Goal: Task Accomplishment & Management: Complete application form

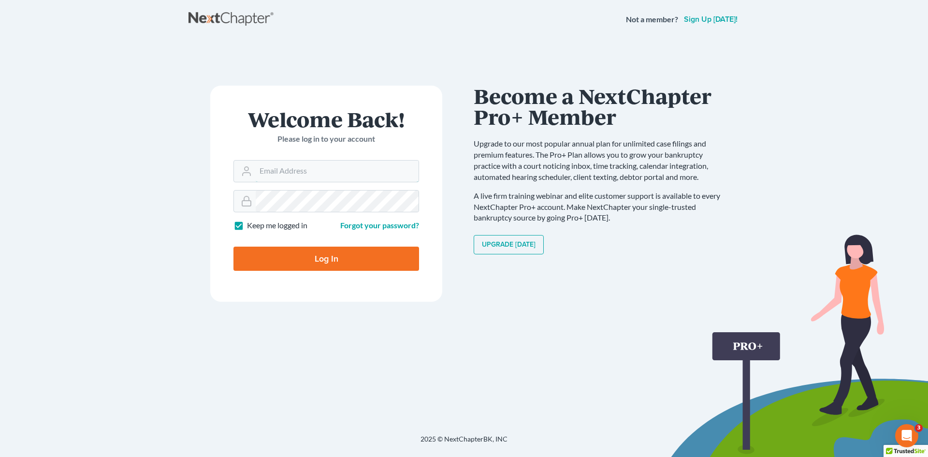
type input "[EMAIL_ADDRESS][DOMAIN_NAME]"
click at [317, 243] on div "Log In" at bounding box center [326, 255] width 186 height 32
click at [302, 256] on input "Log In" at bounding box center [326, 258] width 186 height 24
type input "Thinking..."
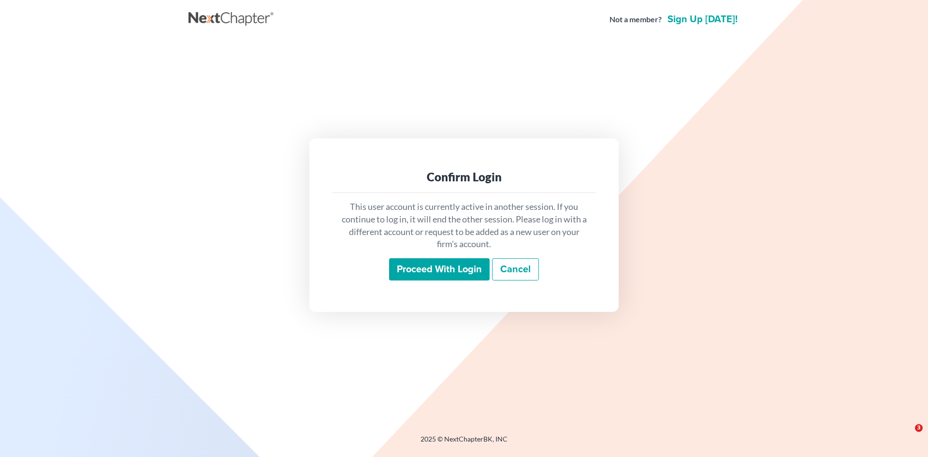
click at [445, 273] on input "Proceed with login" at bounding box center [439, 269] width 101 height 22
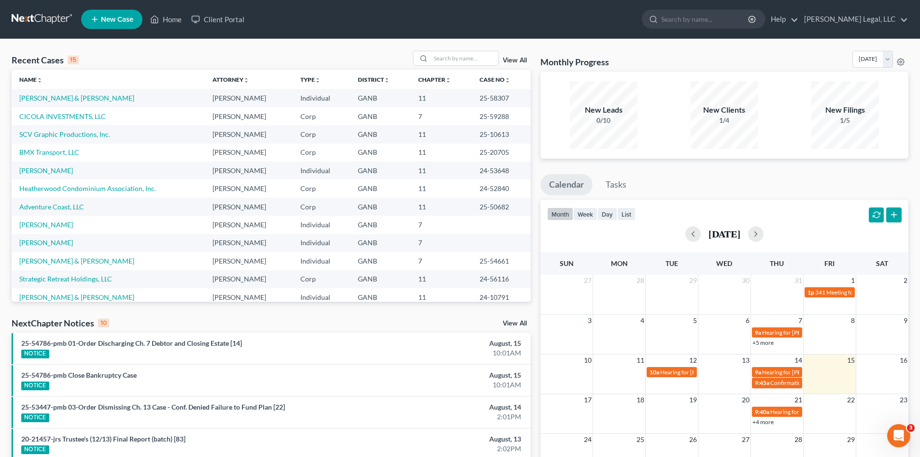
click at [115, 20] on span "New Case" at bounding box center [117, 19] width 32 height 7
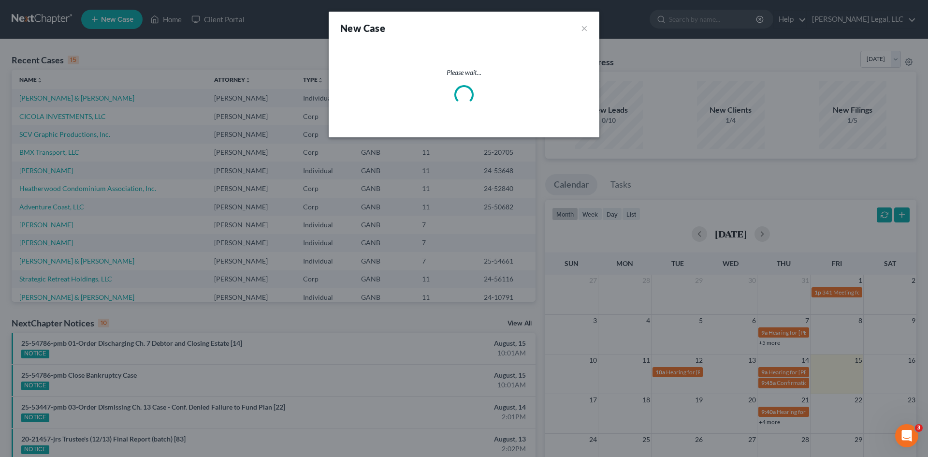
select select "19"
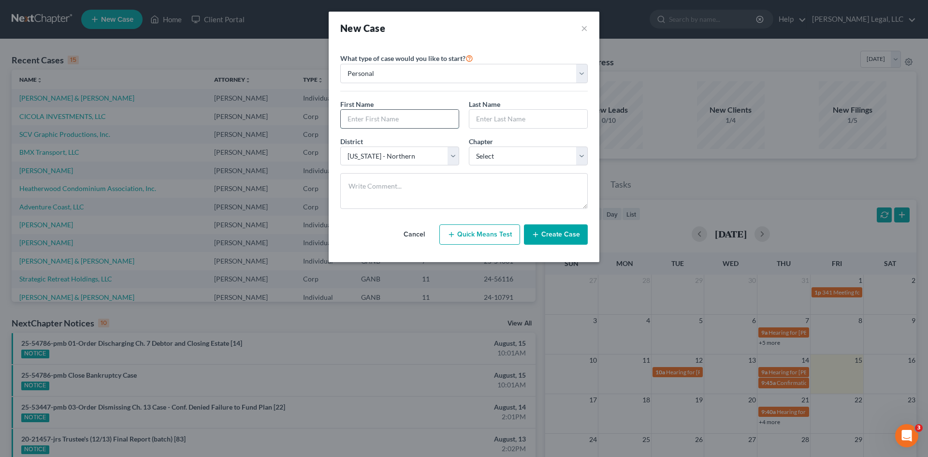
click at [395, 121] on input "text" at bounding box center [400, 119] width 118 height 18
type input "Yidenecache"
type input "[PERSON_NAME]"
click at [499, 153] on select "Select 7 11 12 13" at bounding box center [528, 155] width 119 height 19
select select "0"
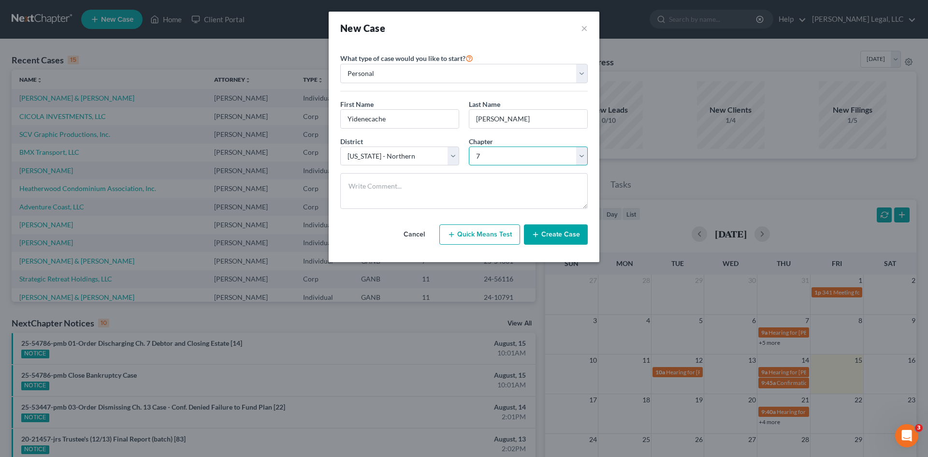
click at [469, 146] on select "Select 7 11 12 13" at bounding box center [528, 155] width 119 height 19
click at [585, 28] on button "×" at bounding box center [584, 28] width 7 height 14
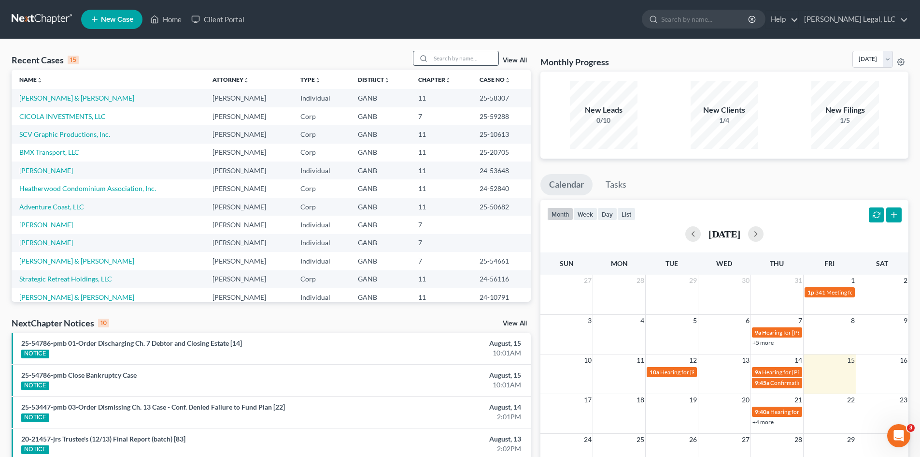
click at [447, 56] on input "search" at bounding box center [465, 58] width 68 height 14
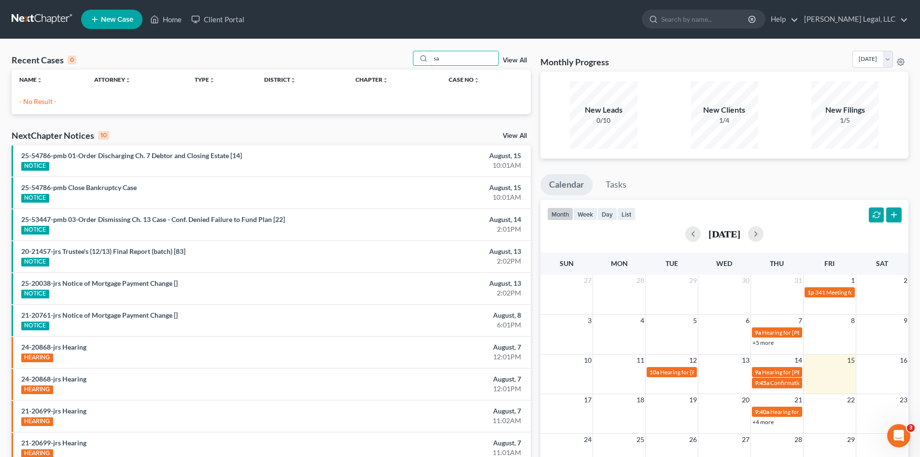
type input "s"
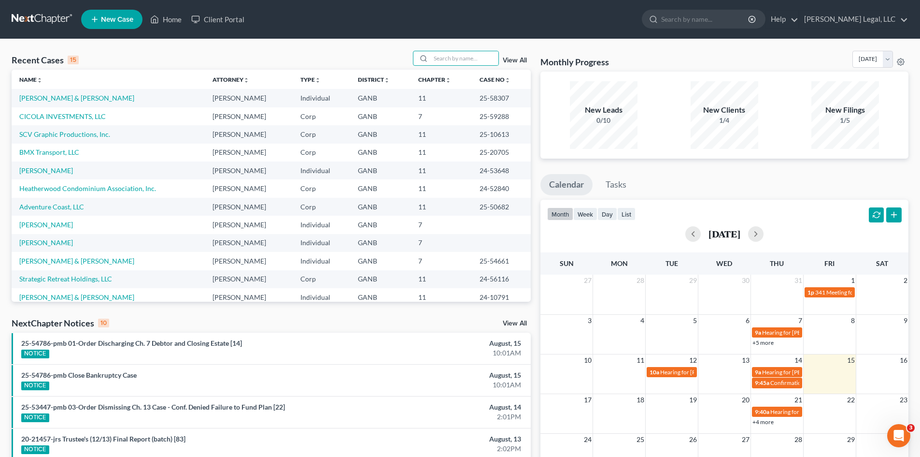
click at [123, 18] on span "New Case" at bounding box center [117, 19] width 32 height 7
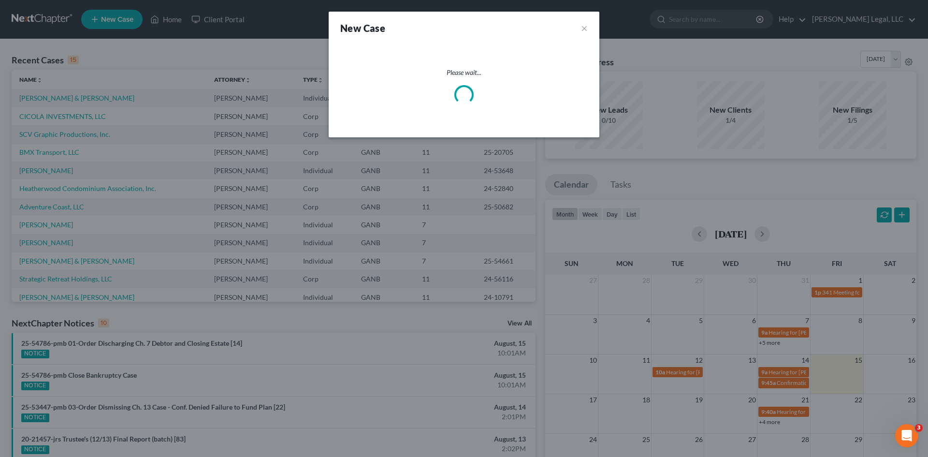
select select "19"
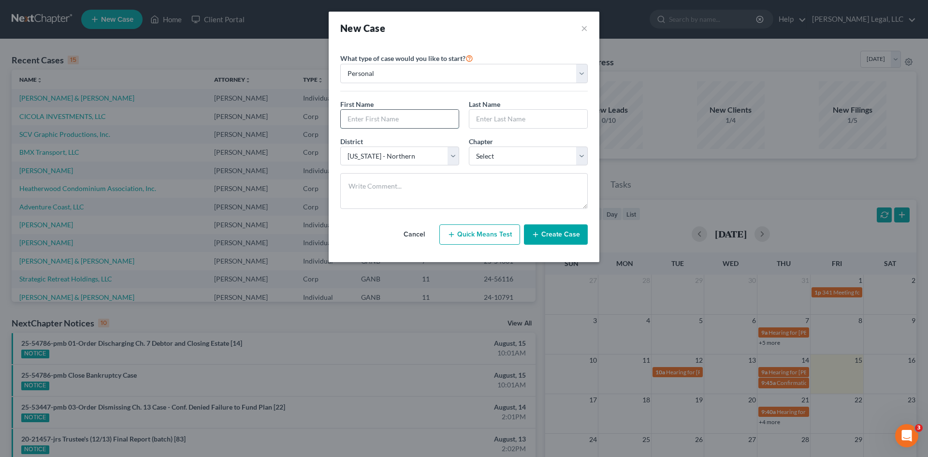
click at [388, 126] on input "text" at bounding box center [400, 119] width 118 height 18
type input "Yidenecachew"
type input "[PERSON_NAME]"
click at [525, 160] on select "Select 7 11 12 13" at bounding box center [528, 155] width 119 height 19
select select "0"
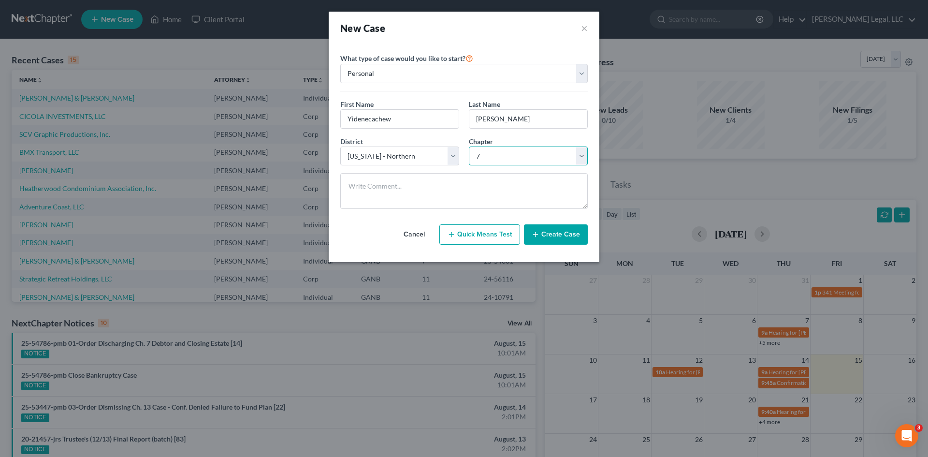
click at [469, 146] on select "Select 7 11 12 13" at bounding box center [528, 155] width 119 height 19
click at [551, 236] on button "Create Case" at bounding box center [556, 234] width 64 height 20
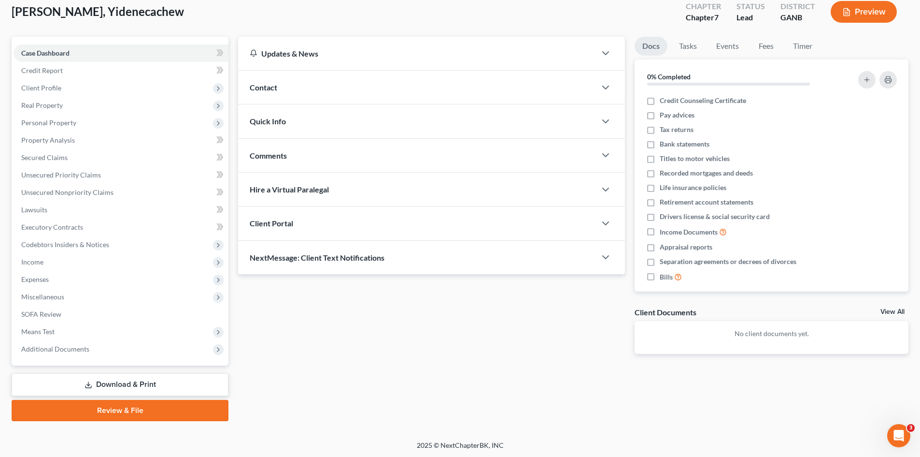
scroll to position [57, 0]
click at [603, 85] on polyline "button" at bounding box center [606, 86] width 6 height 3
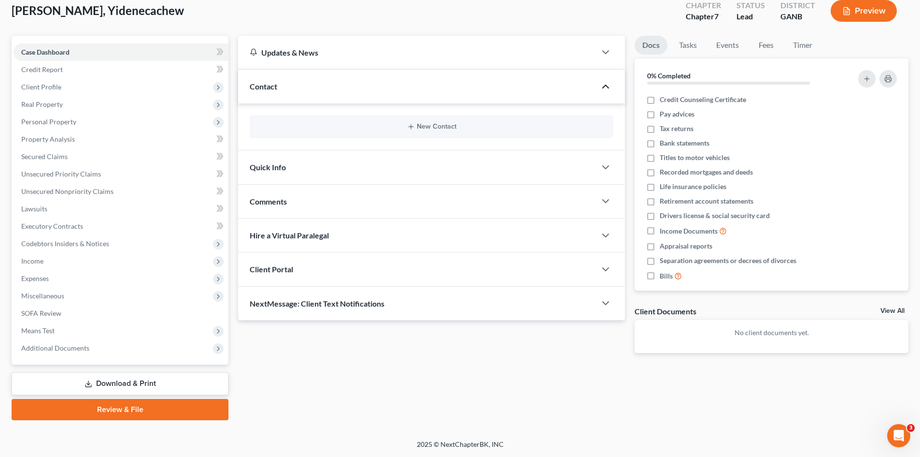
click at [603, 85] on icon "button" at bounding box center [606, 87] width 12 height 12
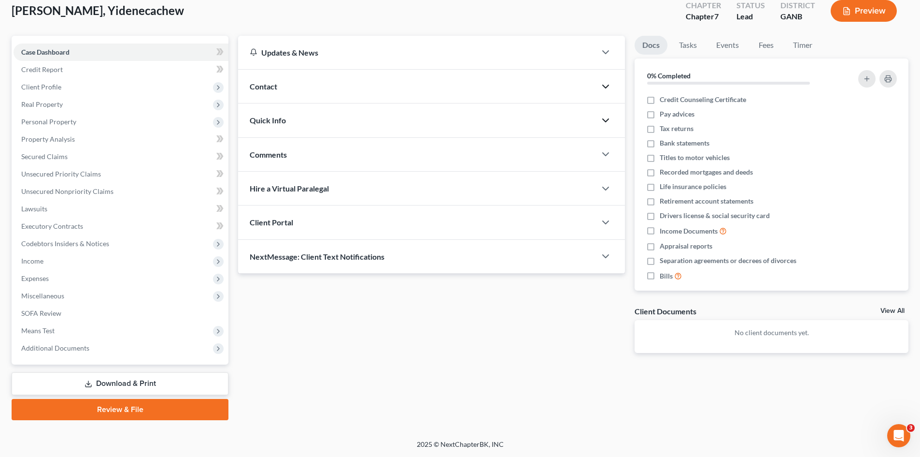
click at [603, 122] on icon "button" at bounding box center [606, 121] width 12 height 12
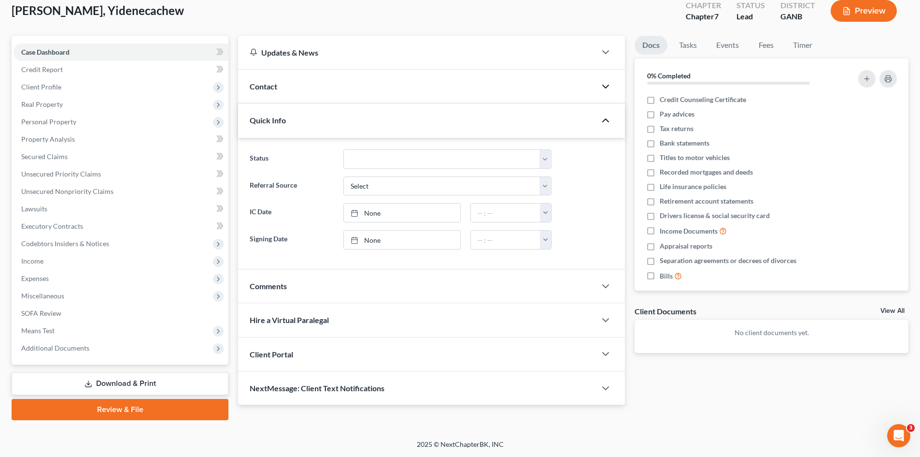
click at [603, 122] on polyline "button" at bounding box center [606, 120] width 6 height 3
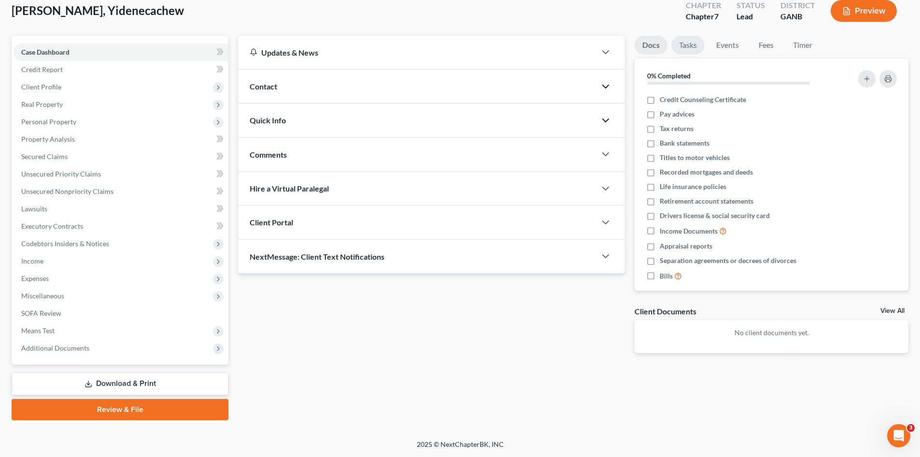
click at [691, 43] on link "Tasks" at bounding box center [688, 45] width 33 height 19
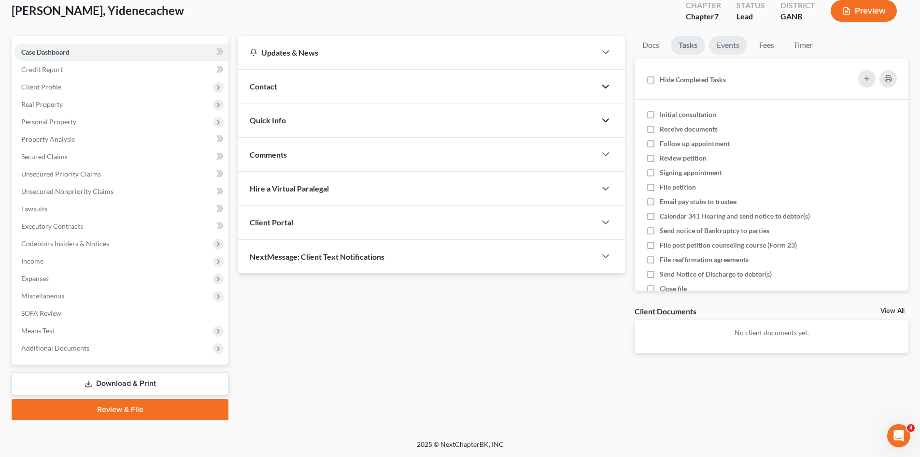
click at [724, 47] on link "Events" at bounding box center [728, 45] width 38 height 19
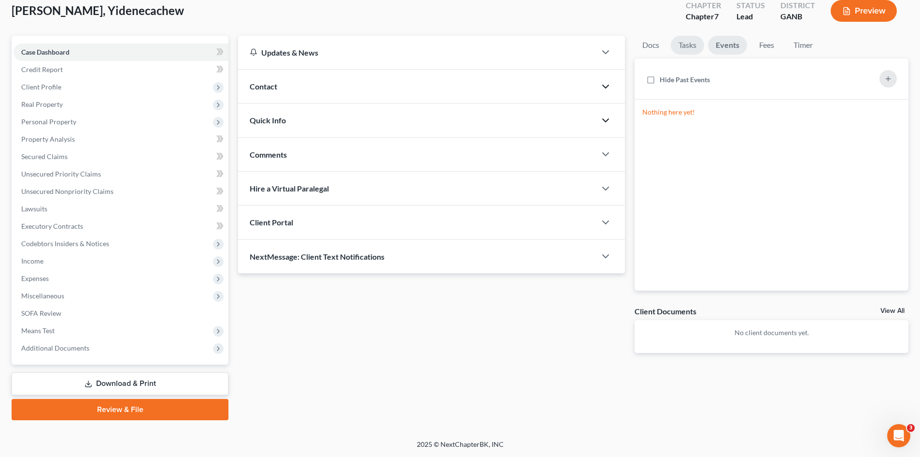
click at [689, 47] on link "Tasks" at bounding box center [687, 45] width 33 height 19
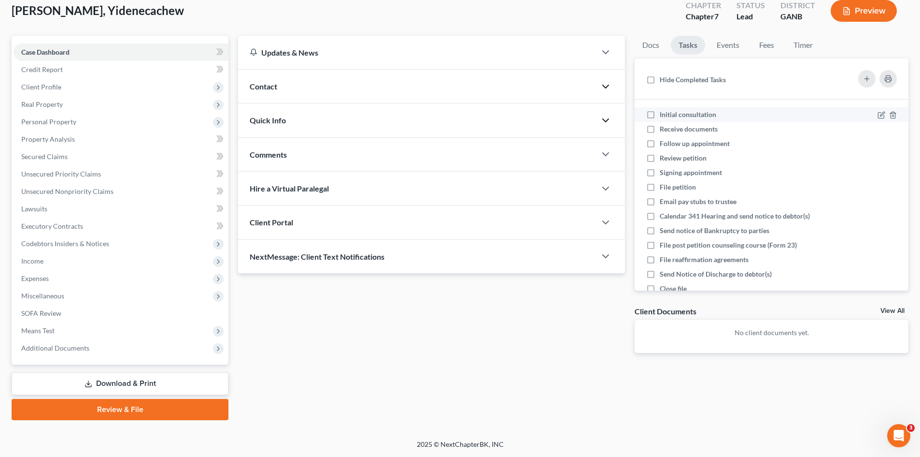
click at [660, 116] on label "Initial consultation" at bounding box center [692, 115] width 64 height 10
click at [664, 116] on input "Initial consultation" at bounding box center [667, 113] width 6 height 6
checkbox input "true"
click at [612, 255] on icon "button" at bounding box center [606, 256] width 12 height 12
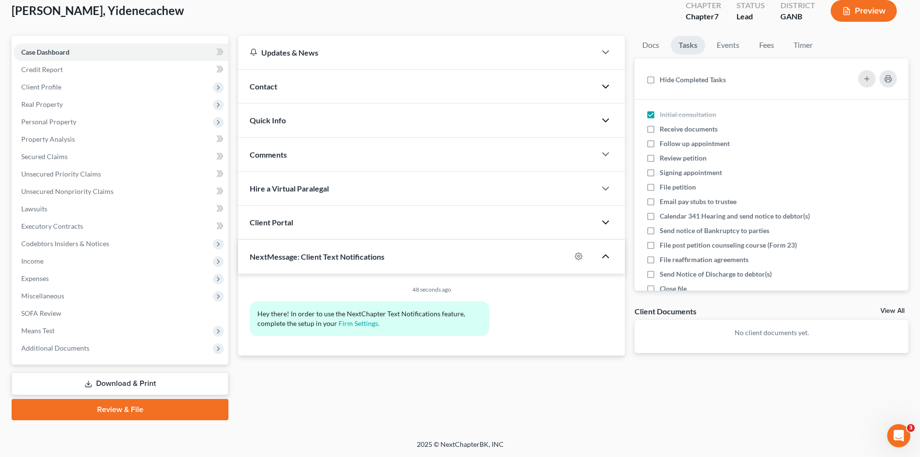
click at [602, 225] on icon "button" at bounding box center [606, 222] width 12 height 12
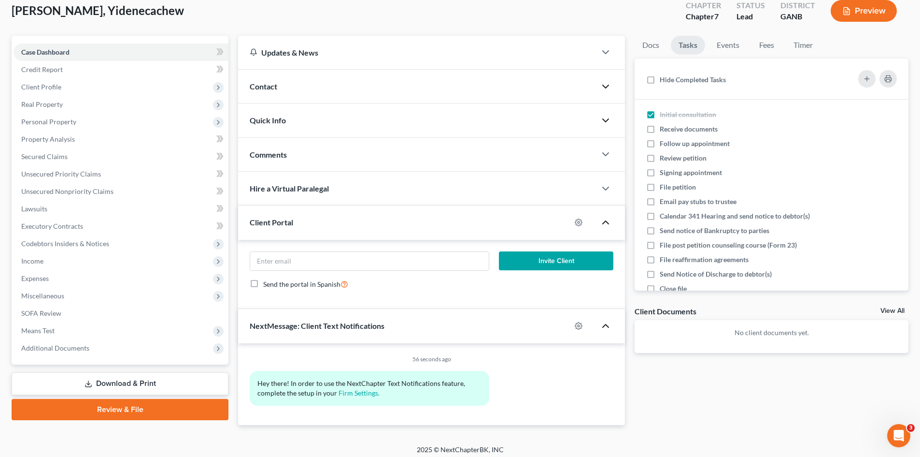
click at [352, 9] on div "[PERSON_NAME], Yidenecachew Upgraded Chapter Chapter 7 Status Lead District GAN…" at bounding box center [460, 15] width 897 height 42
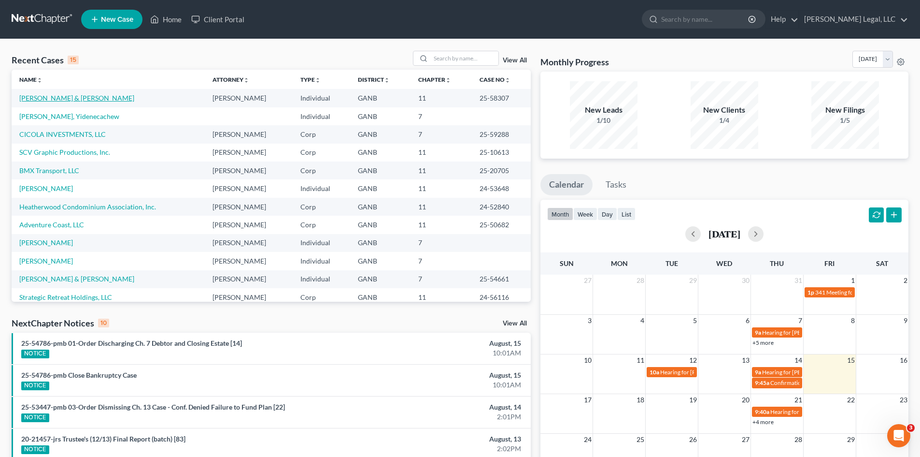
click at [49, 101] on link "[PERSON_NAME] & [PERSON_NAME]" at bounding box center [76, 98] width 115 height 8
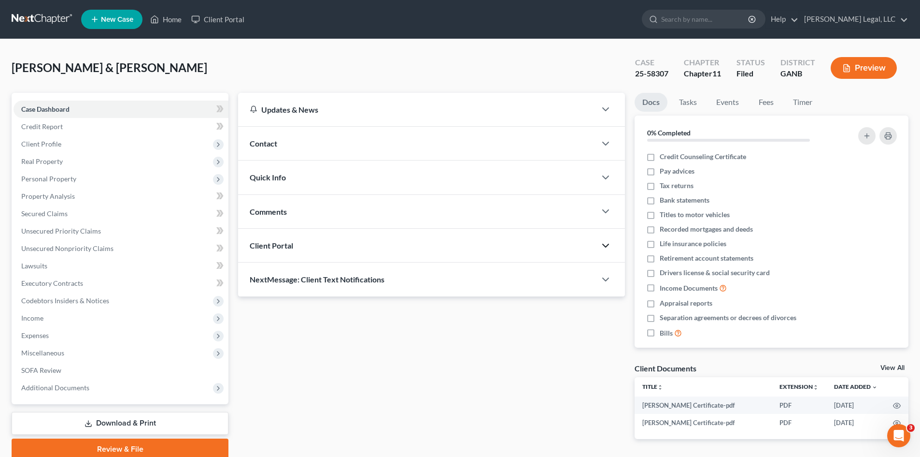
click at [605, 248] on icon "button" at bounding box center [606, 246] width 12 height 12
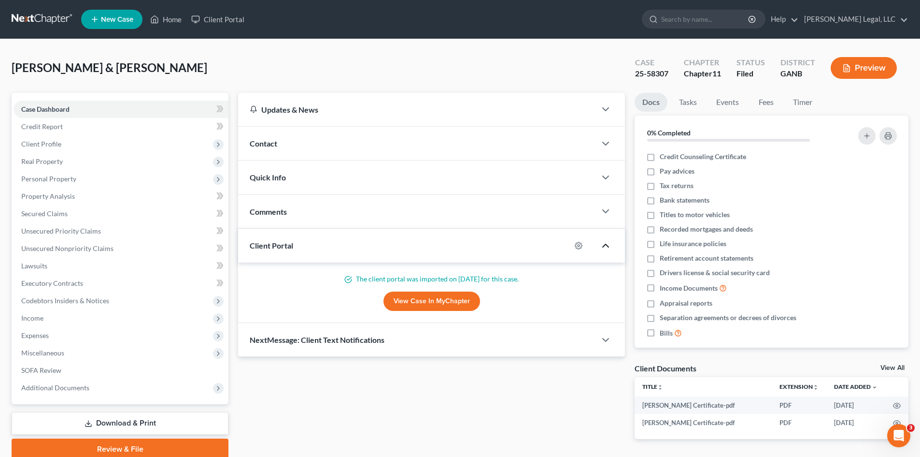
click at [605, 248] on icon "button" at bounding box center [606, 246] width 12 height 12
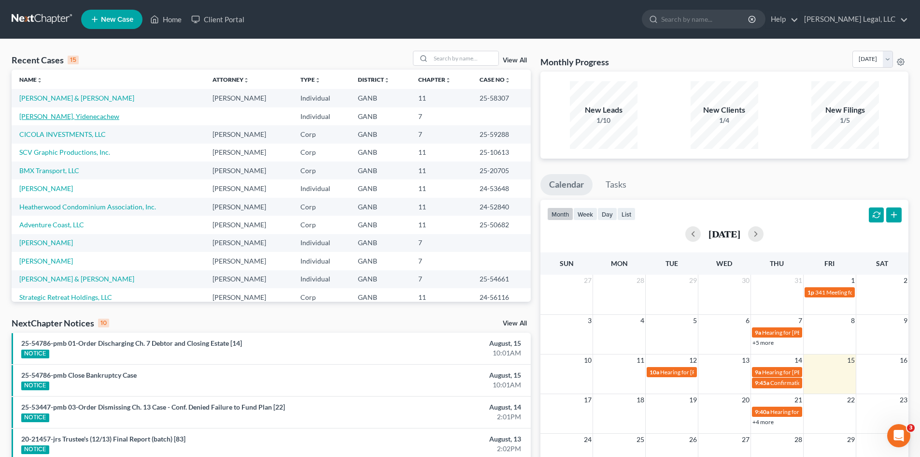
click at [65, 115] on link "[PERSON_NAME], Yidenecachew" at bounding box center [69, 116] width 100 height 8
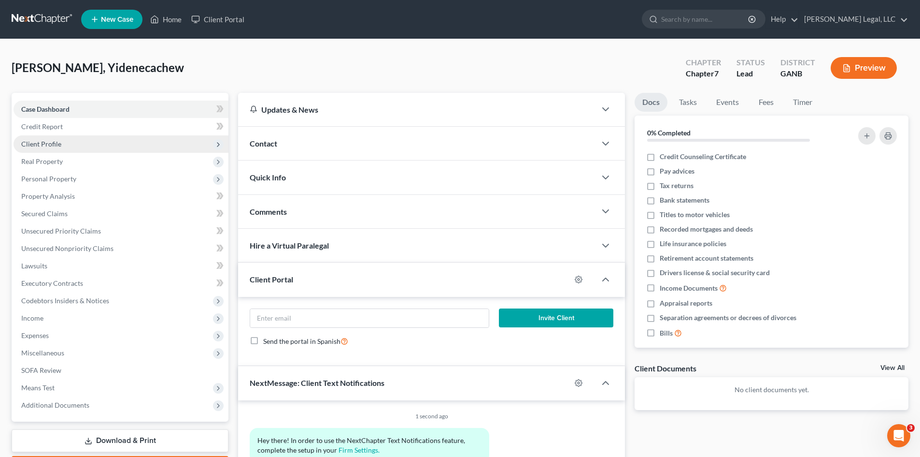
click at [218, 147] on icon at bounding box center [219, 145] width 8 height 8
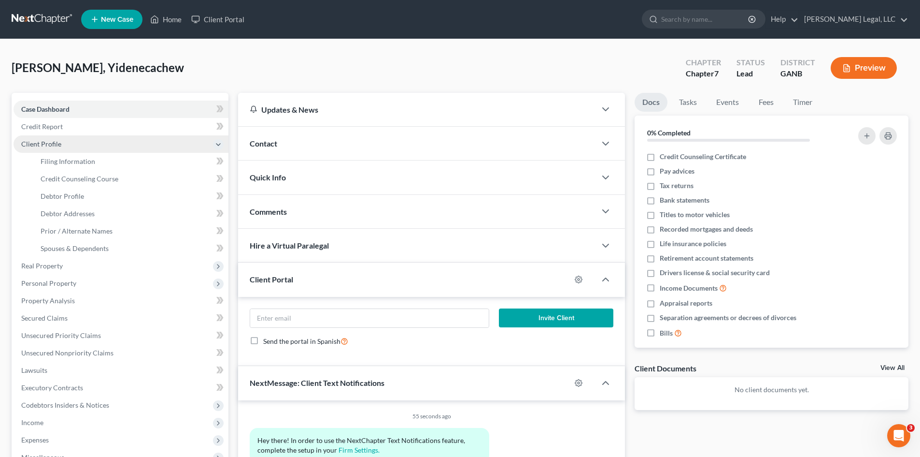
click at [218, 147] on icon at bounding box center [219, 145] width 8 height 8
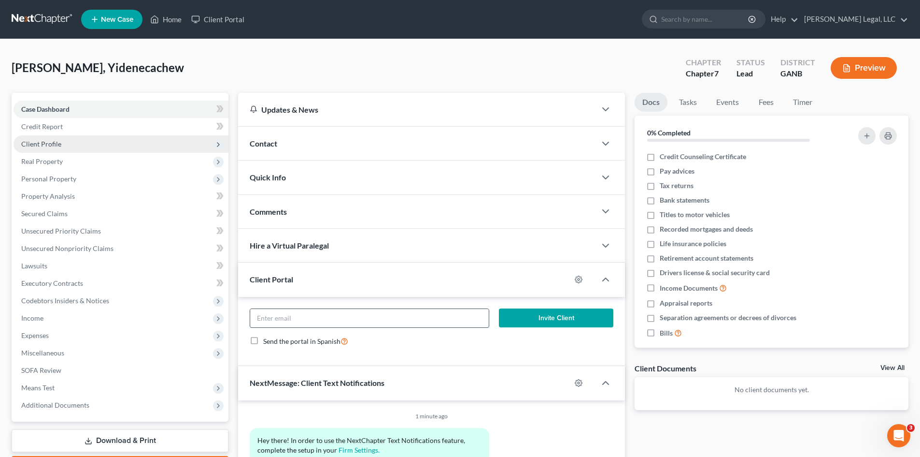
click at [318, 318] on input "email" at bounding box center [369, 318] width 238 height 18
type input "[EMAIL_ADDRESS][DOMAIN_NAME]"
click at [548, 316] on button "Invite Client" at bounding box center [556, 317] width 115 height 19
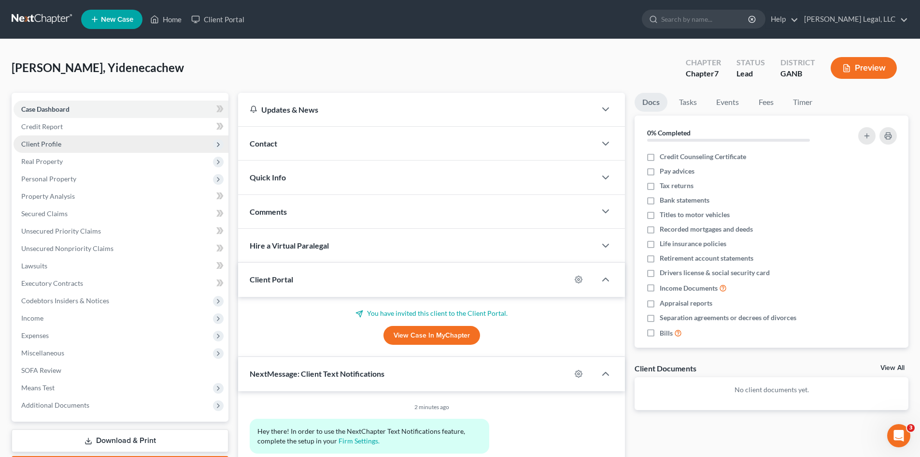
click at [115, 19] on span "New Case" at bounding box center [117, 19] width 32 height 7
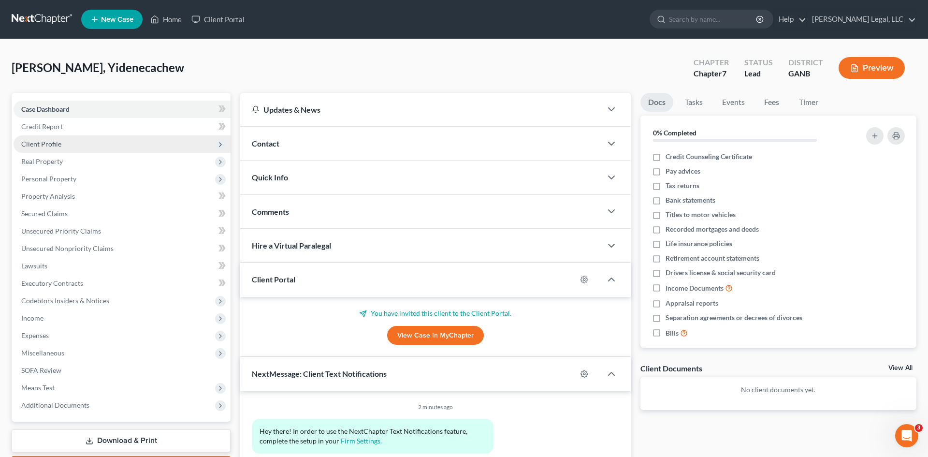
select select "19"
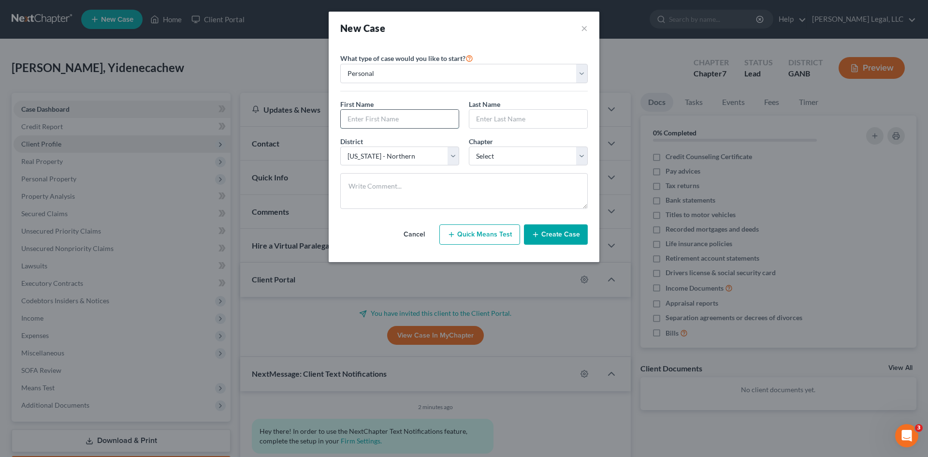
drag, startPoint x: 397, startPoint y: 118, endPoint x: 402, endPoint y: 117, distance: 5.0
click at [397, 118] on input "text" at bounding box center [400, 119] width 118 height 18
type input "[PERSON_NAME] and [PERSON_NAME]"
type input "H"
type input "Borsa"
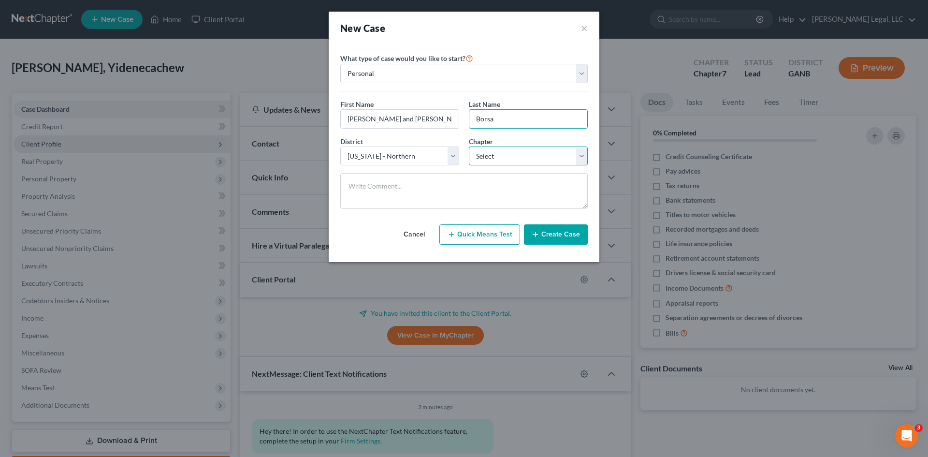
click at [495, 158] on select "Select 7 11 12 13" at bounding box center [528, 155] width 119 height 19
select select "0"
click at [469, 146] on select "Select 7 11 12 13" at bounding box center [528, 155] width 119 height 19
click at [565, 231] on button "Create Case" at bounding box center [556, 234] width 64 height 20
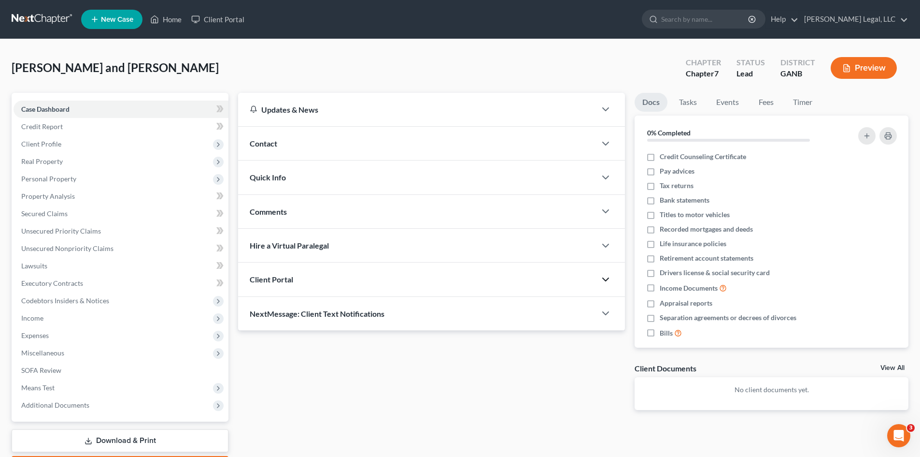
click at [606, 277] on icon "button" at bounding box center [606, 279] width 12 height 12
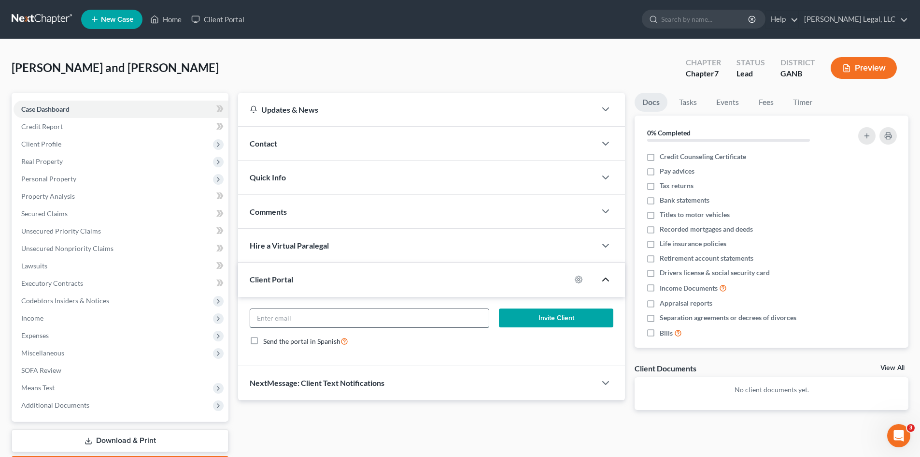
click at [299, 316] on input "email" at bounding box center [369, 318] width 238 height 18
click at [333, 319] on input "email" at bounding box center [369, 318] width 238 height 18
click at [512, 317] on button "Invite Client" at bounding box center [556, 317] width 115 height 19
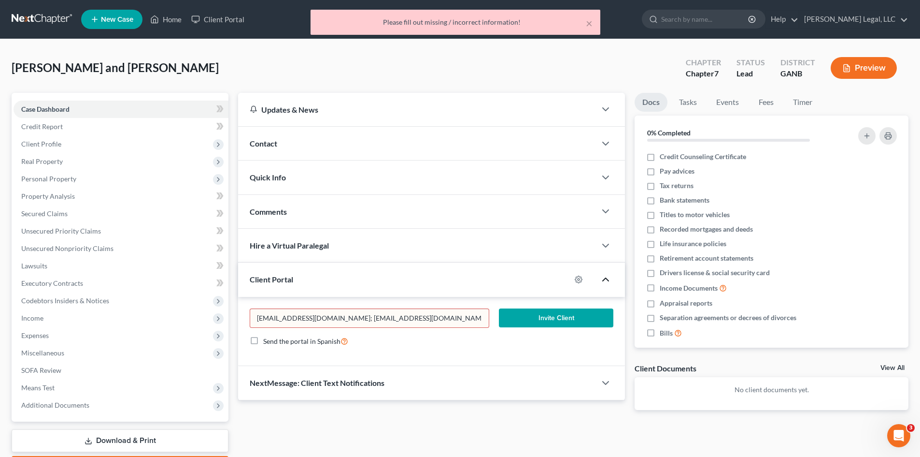
click at [388, 319] on input "[EMAIL_ADDRESS][DOMAIN_NAME]; [EMAIL_ADDRESS][DOMAIN_NAME]" at bounding box center [369, 318] width 238 height 18
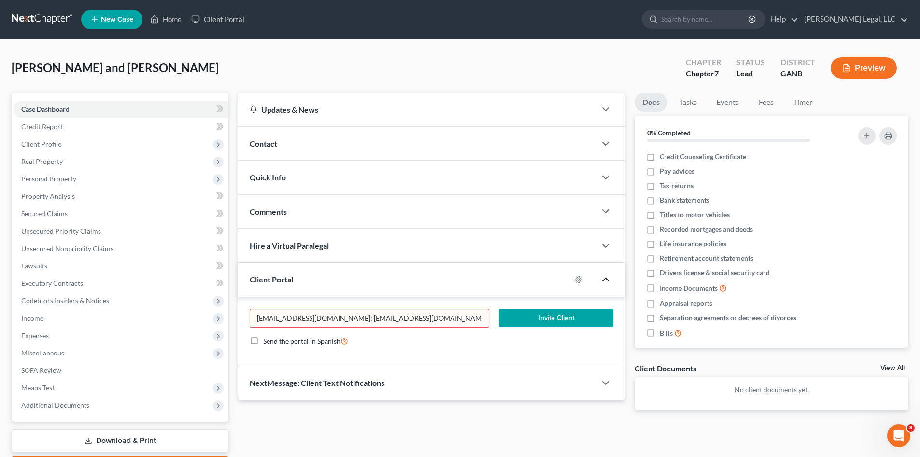
drag, startPoint x: 388, startPoint y: 319, endPoint x: 313, endPoint y: 319, distance: 75.9
click at [313, 319] on input "[EMAIL_ADDRESS][DOMAIN_NAME]; [EMAIL_ADDRESS][DOMAIN_NAME]" at bounding box center [369, 318] width 238 height 18
click at [532, 315] on button "Invite Client" at bounding box center [556, 317] width 115 height 19
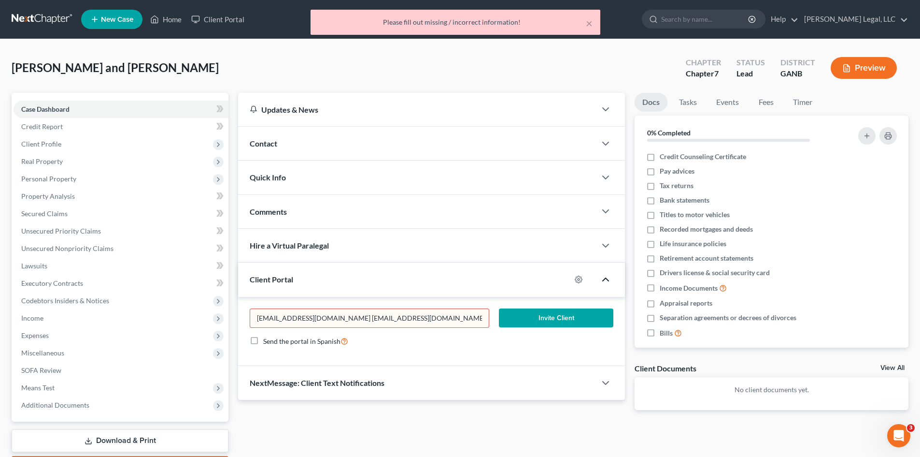
click at [398, 316] on input "[EMAIL_ADDRESS][DOMAIN_NAME] [EMAIL_ADDRESS][DOMAIN_NAME]" at bounding box center [369, 318] width 238 height 18
drag, startPoint x: 391, startPoint y: 318, endPoint x: 308, endPoint y: 318, distance: 83.6
click at [308, 318] on input "[EMAIL_ADDRESS][DOMAIN_NAME] [EMAIL_ADDRESS][DOMAIN_NAME]" at bounding box center [369, 318] width 238 height 18
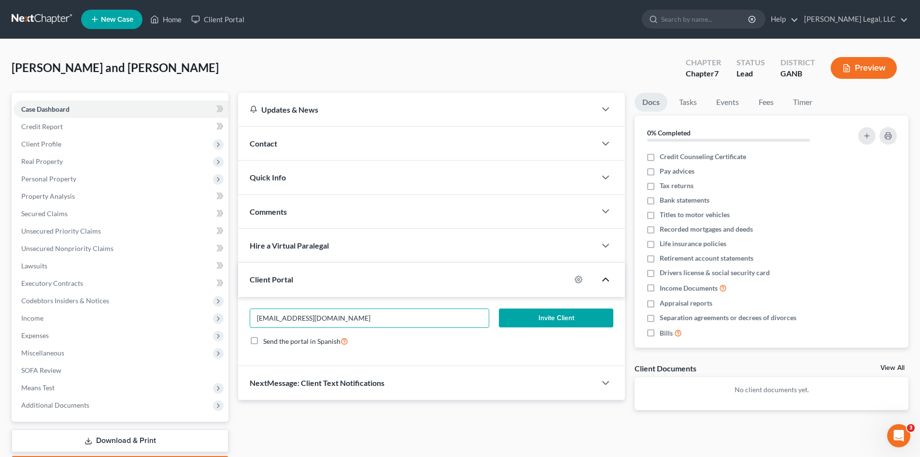
type input "[EMAIL_ADDRESS][DOMAIN_NAME]"
click at [572, 280] on div at bounding box center [583, 279] width 25 height 15
click at [577, 280] on icon "button" at bounding box center [579, 279] width 8 height 8
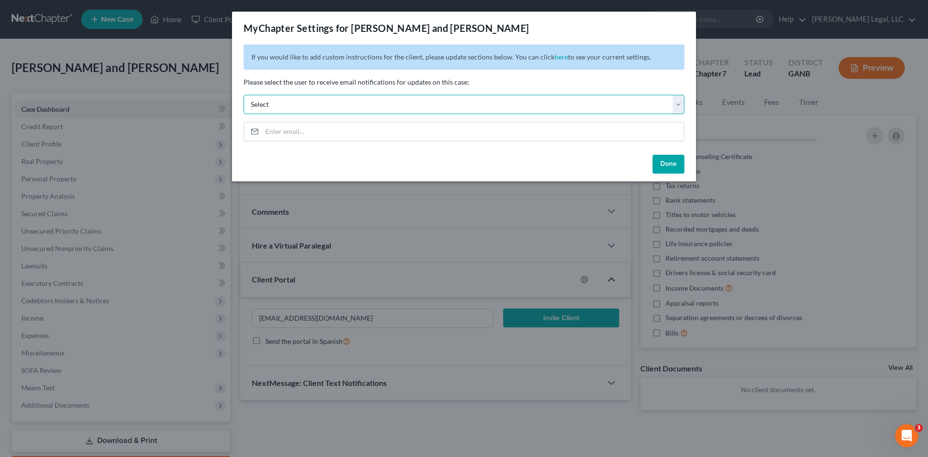
click at [330, 102] on select "Select [EMAIL_ADDRESS][DOMAIN_NAME] [EMAIL_ADDRESS][DOMAIN_NAME] [EMAIL_ADDRESS…" at bounding box center [464, 104] width 441 height 19
click at [508, 223] on div "MyChapter Settings for [PERSON_NAME] and [PERSON_NAME] If you would like to add…" at bounding box center [464, 228] width 928 height 457
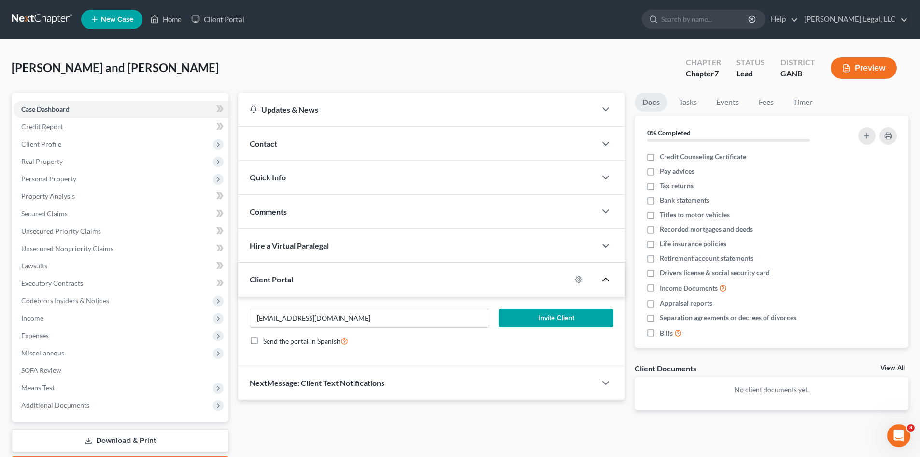
click at [550, 318] on button "Invite Client" at bounding box center [556, 317] width 115 height 19
